Goal: Task Accomplishment & Management: Use online tool/utility

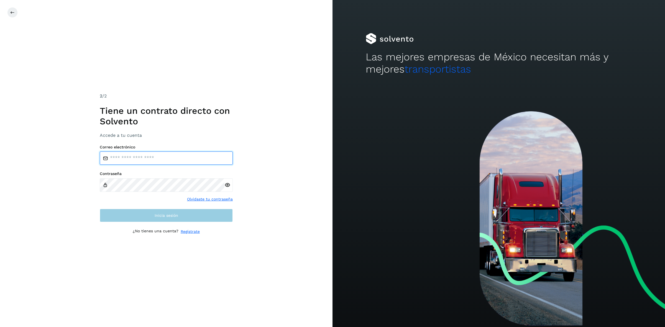
type input "**********"
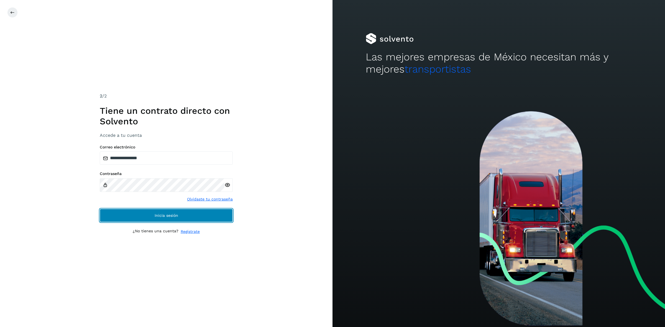
click at [151, 220] on button "Inicia sesión" at bounding box center [166, 215] width 133 height 13
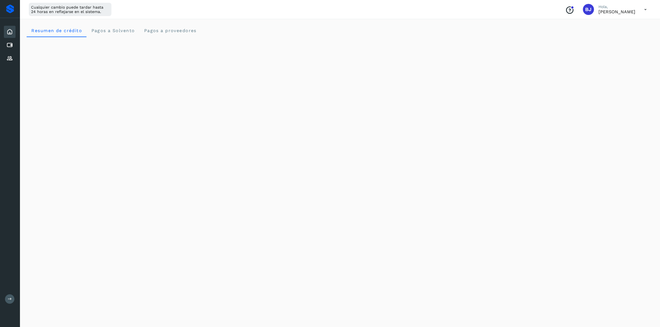
click at [11, 37] on div "Inicio" at bounding box center [10, 32] width 12 height 12
click at [13, 45] on icon at bounding box center [9, 45] width 7 height 7
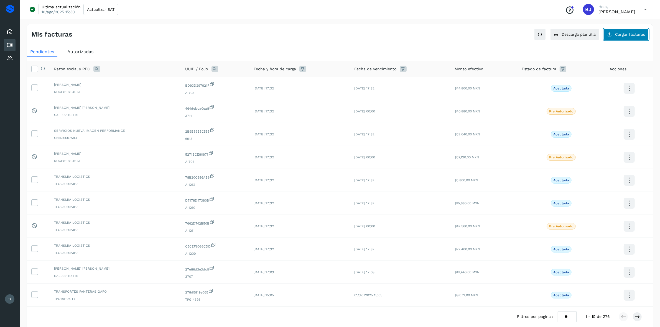
click at [621, 32] on span "Cargar facturas" at bounding box center [630, 34] width 30 height 4
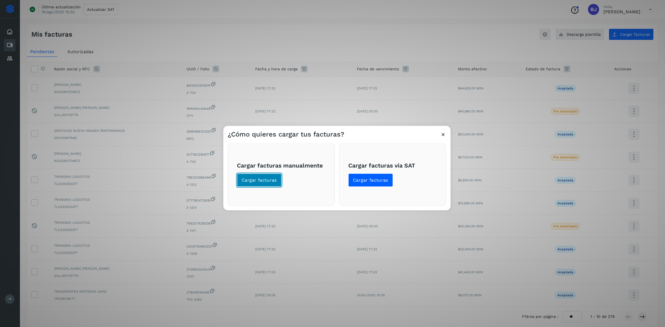
click at [256, 175] on button "Cargar facturas" at bounding box center [259, 179] width 45 height 13
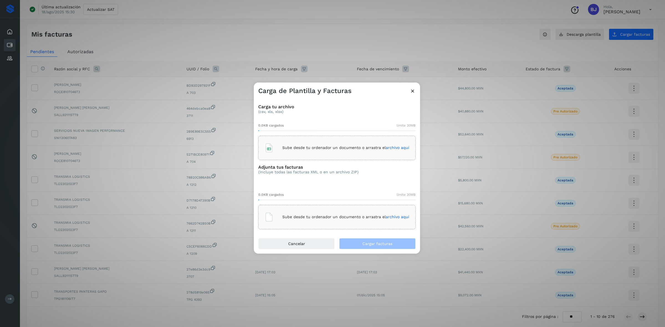
click at [369, 145] on div "Sube desde tu ordenador un documento o arrastra el archivo aquí" at bounding box center [337, 148] width 145 height 15
click at [294, 214] on div "Sube desde tu ordenador un documento o arrastra el archivo aquí" at bounding box center [337, 217] width 145 height 15
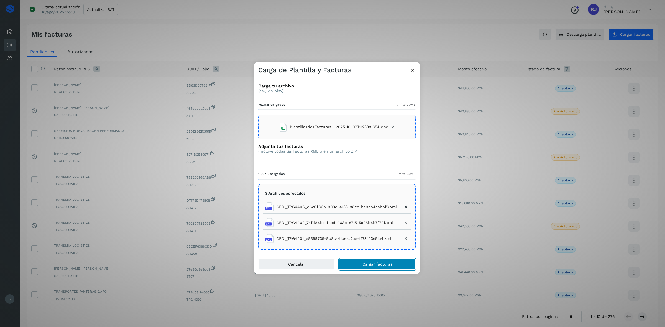
click at [364, 261] on button "Cargar facturas" at bounding box center [377, 264] width 76 height 11
